Goal: Task Accomplishment & Management: Use online tool/utility

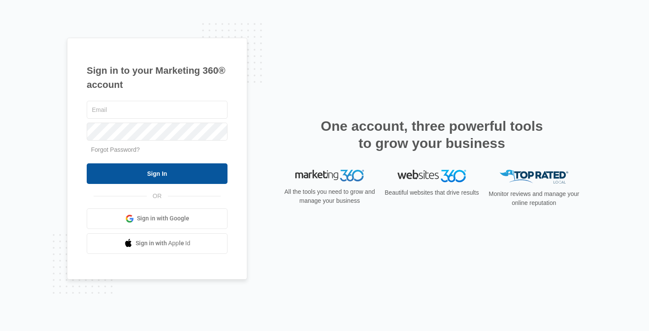
type input "[EMAIL_ADDRESS][DOMAIN_NAME]"
click at [131, 173] on input "Sign In" at bounding box center [157, 174] width 141 height 21
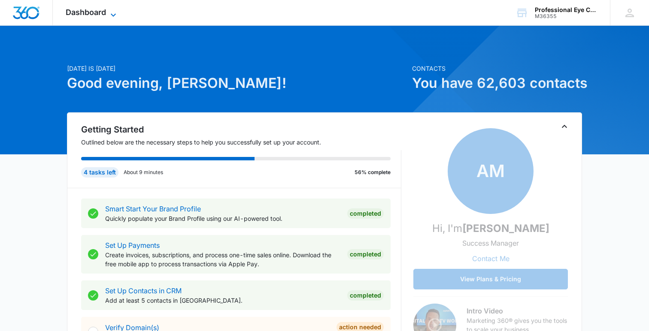
click at [94, 12] on span "Dashboard" at bounding box center [86, 12] width 40 height 9
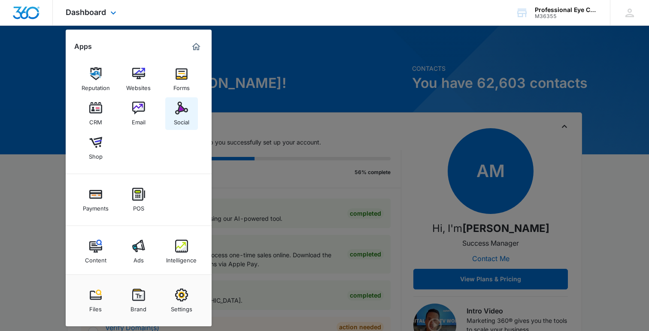
click at [184, 108] on img at bounding box center [181, 108] width 13 height 13
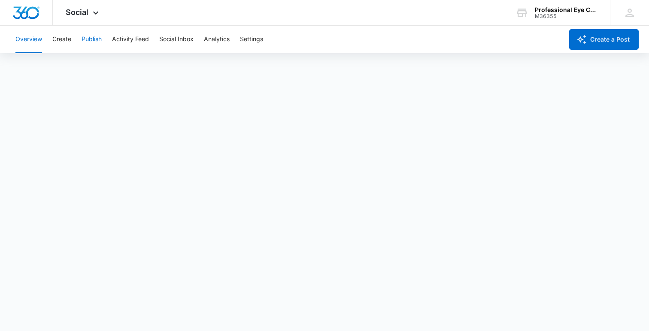
click at [89, 41] on button "Publish" at bounding box center [92, 39] width 20 height 27
click at [65, 68] on button "Schedules" at bounding box center [65, 66] width 29 height 24
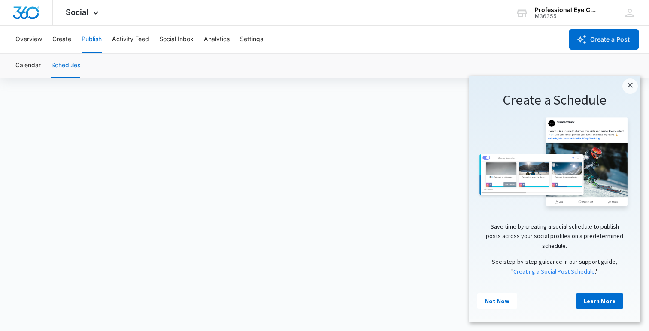
click at [634, 77] on cue "Create a Schedule Save time by creating a social schedule to publish posts acro…" at bounding box center [555, 198] width 172 height 244
click at [627, 88] on link "×" at bounding box center [629, 86] width 15 height 15
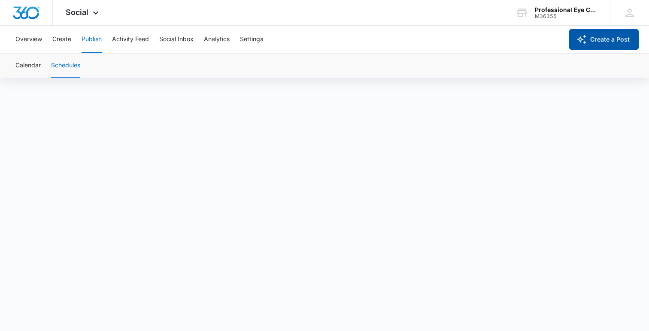
click at [617, 43] on button "Create a Post" at bounding box center [604, 39] width 70 height 21
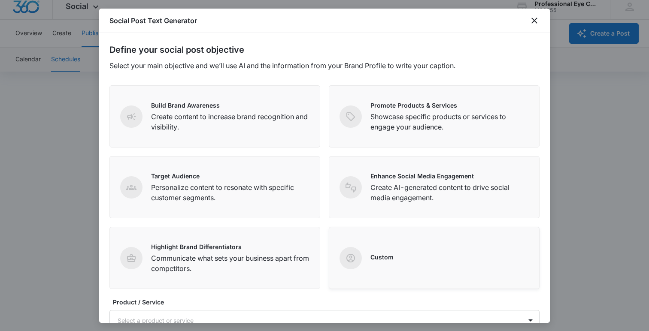
click at [434, 249] on div "Custom" at bounding box center [434, 258] width 189 height 22
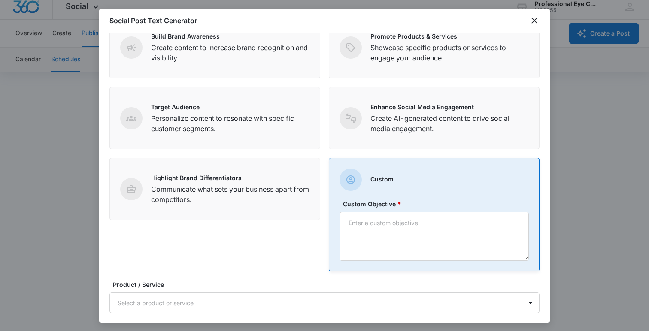
scroll to position [72, 0]
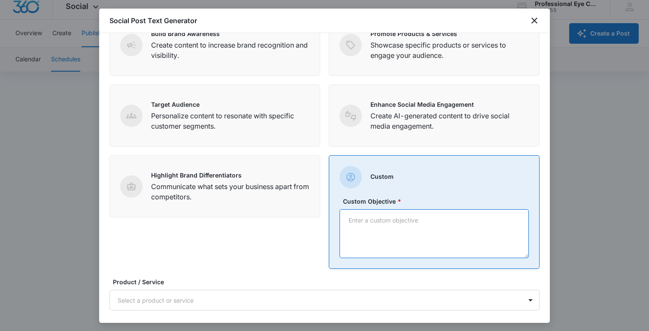
click at [434, 246] on textarea "Custom Objective *" at bounding box center [434, 233] width 189 height 49
type textarea "S"
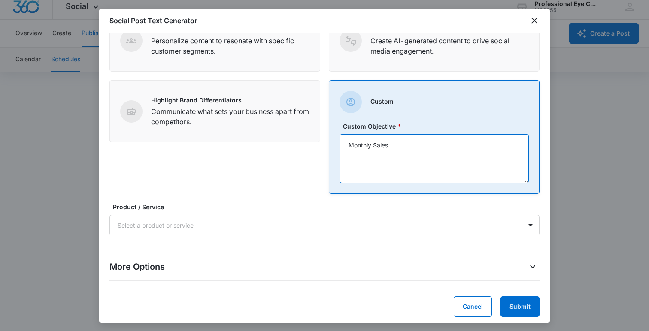
scroll to position [151, 0]
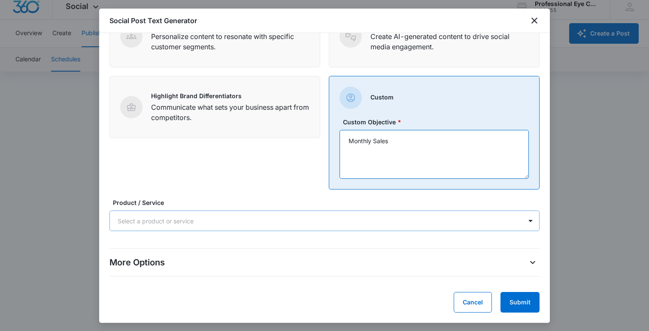
type textarea "Monthly Sales"
click at [434, 228] on div "Select a product or service" at bounding box center [316, 221] width 412 height 19
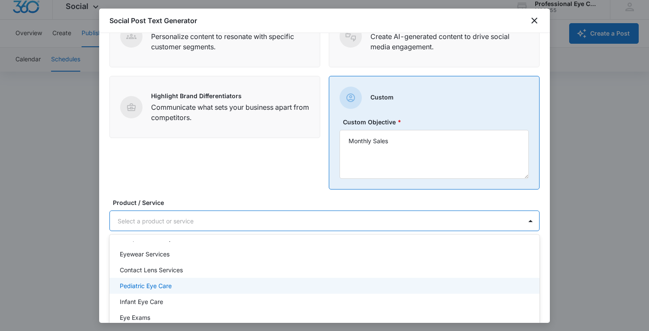
scroll to position [0, 0]
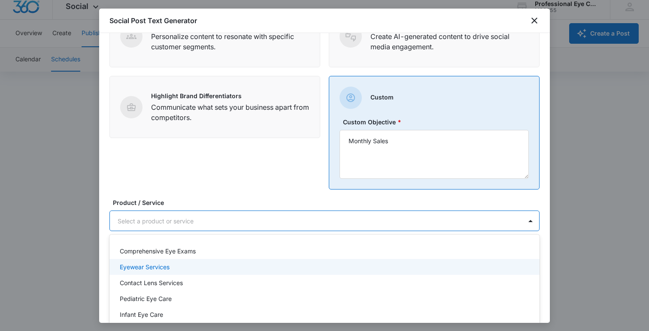
click at [397, 266] on div "Eyewear Services" at bounding box center [324, 267] width 408 height 9
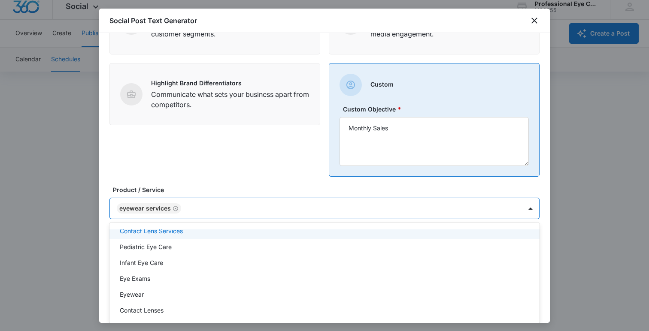
scroll to position [45, 0]
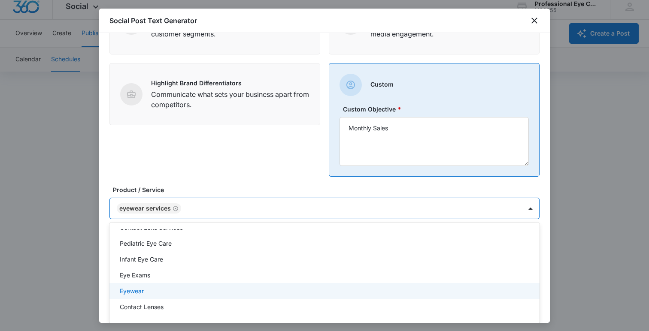
click at [389, 287] on div "Eyewear" at bounding box center [324, 291] width 408 height 9
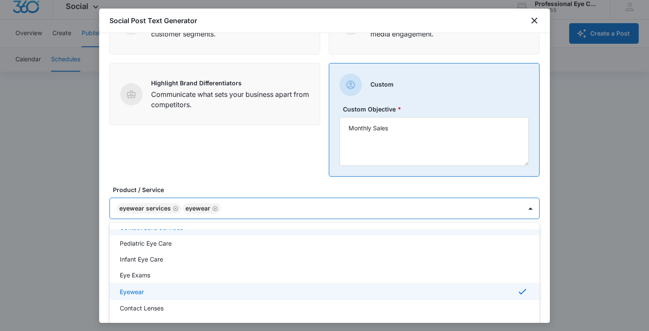
scroll to position [152, 0]
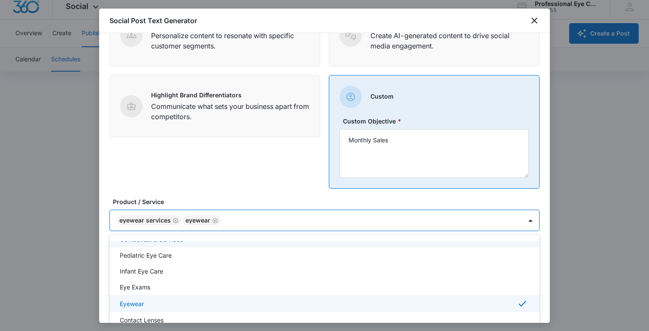
click at [519, 214] on div "Eyewear Services Eyewear" at bounding box center [316, 220] width 412 height 21
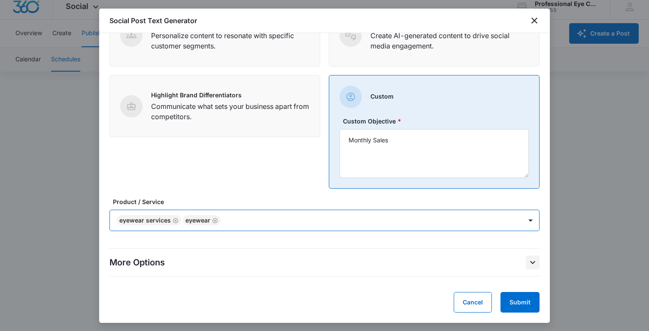
click at [526, 263] on button "More Options" at bounding box center [533, 263] width 14 height 14
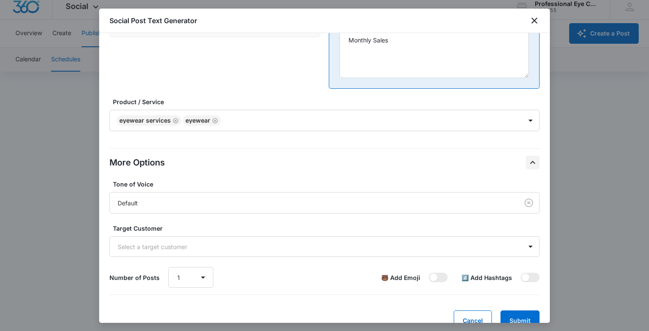
scroll to position [270, 0]
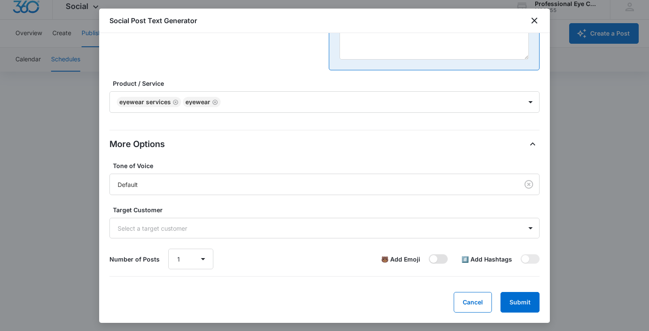
click at [444, 262] on span at bounding box center [438, 259] width 19 height 9
click at [429, 255] on input "checkbox" at bounding box center [428, 254] width 0 height 0
checkbox input "true"
click at [521, 299] on button "Submit" at bounding box center [520, 302] width 39 height 21
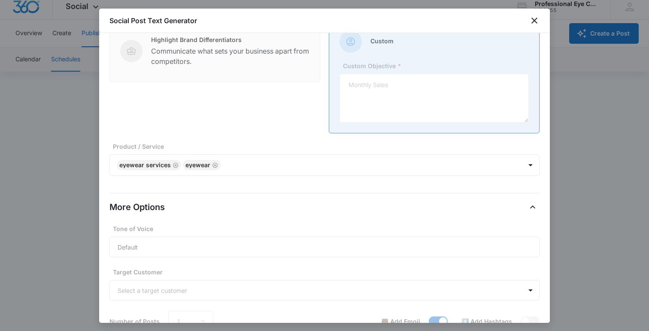
scroll to position [270, 0]
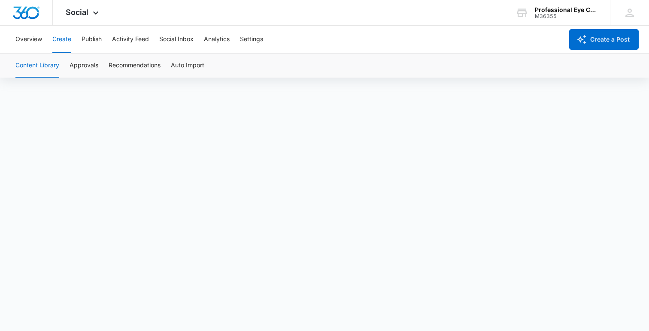
scroll to position [6, 0]
